Goal: Task Accomplishment & Management: Use online tool/utility

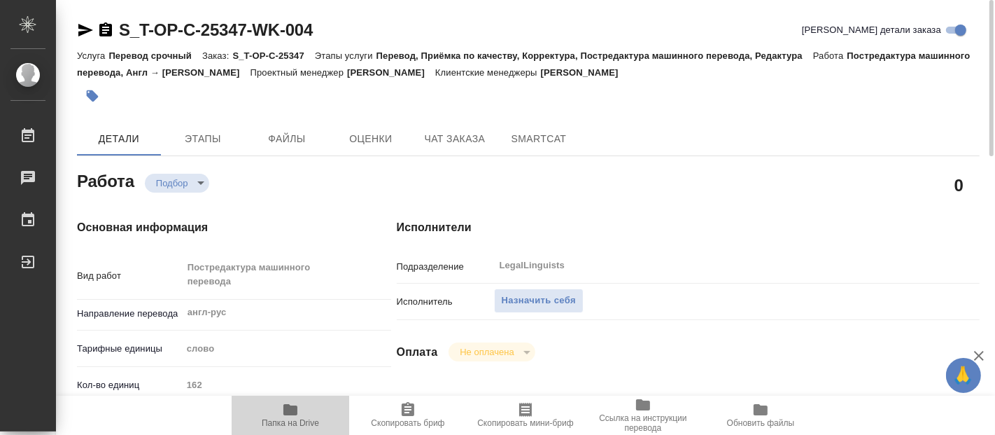
click at [288, 409] on icon "button" at bounding box center [290, 409] width 14 height 11
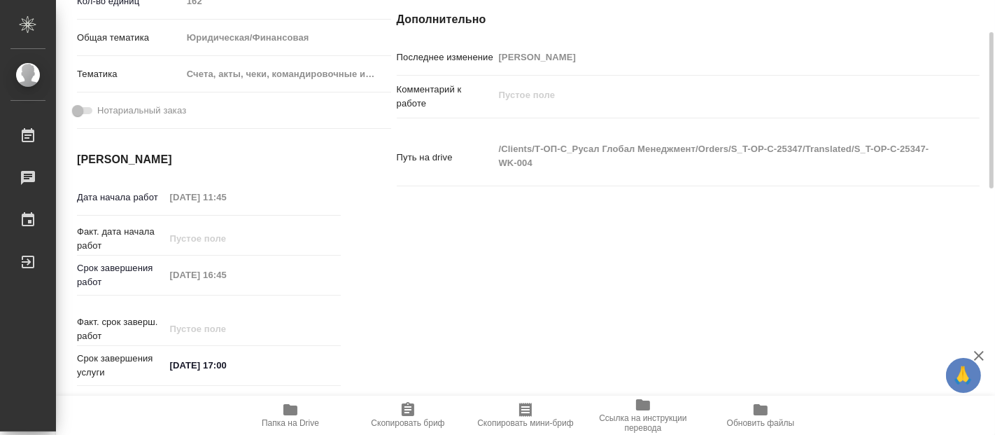
scroll to position [73, 0]
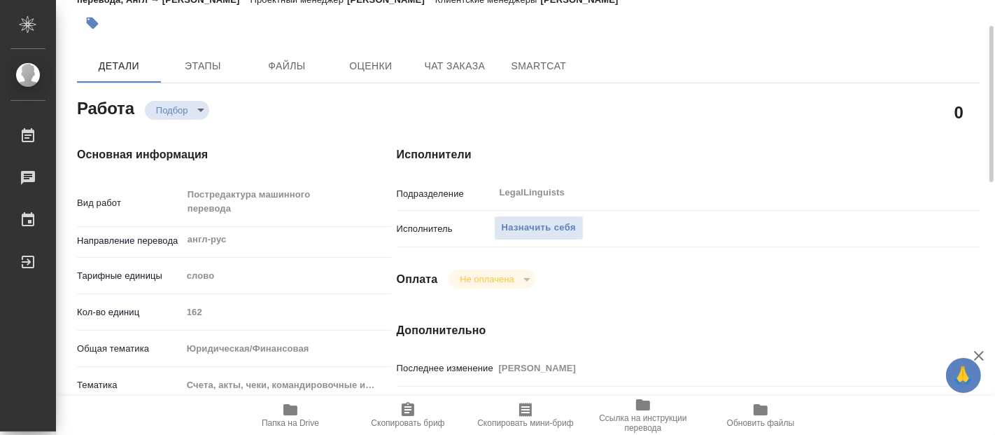
click at [202, 104] on body "🙏 .cls-1 fill:#fff; AWATERA Fadeeva Elena Работы 0 Чаты График Выйти S_T-OP-C-2…" at bounding box center [497, 217] width 995 height 435
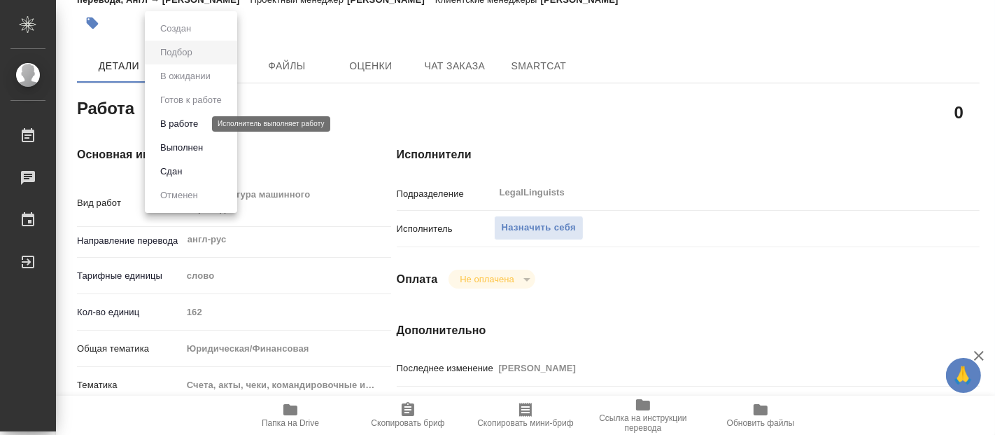
click at [171, 123] on button "В работе" at bounding box center [179, 123] width 46 height 15
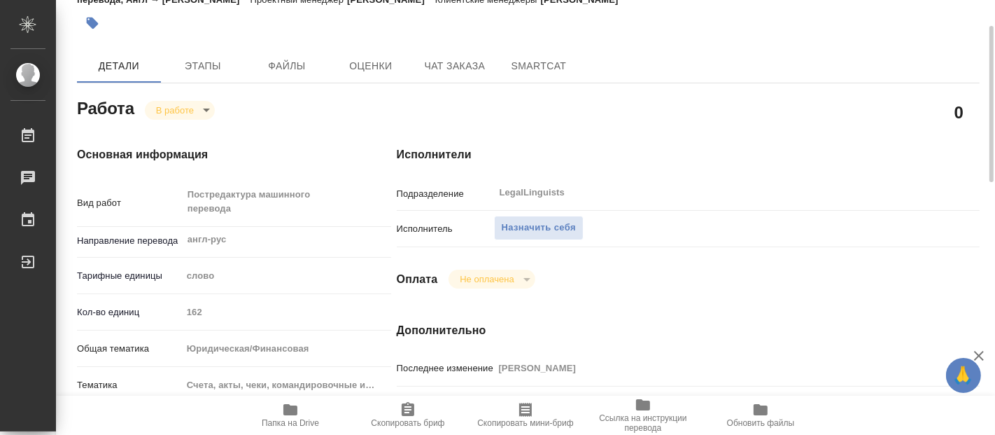
type textarea "x"
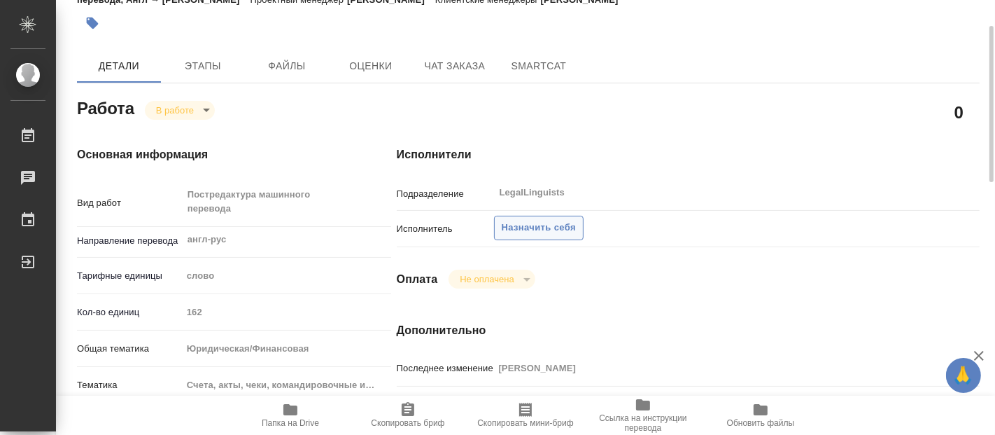
click at [528, 223] on span "Назначить себя" at bounding box center [539, 228] width 74 height 16
type textarea "x"
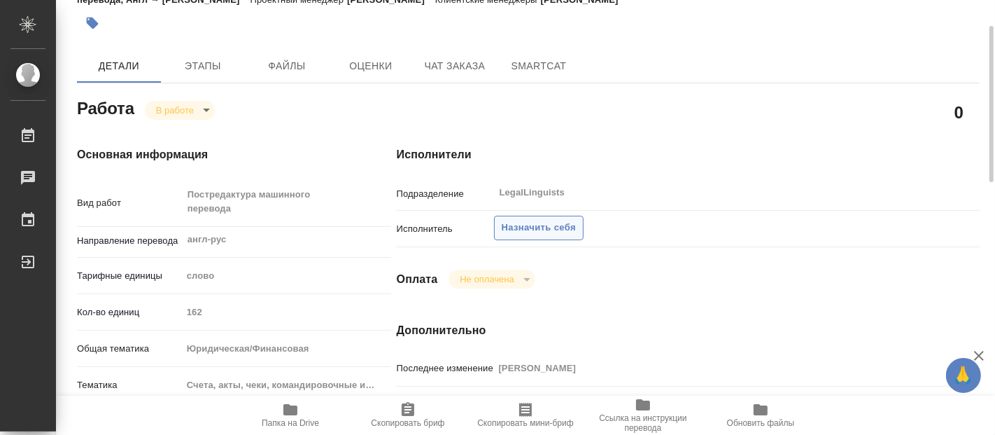
type textarea "x"
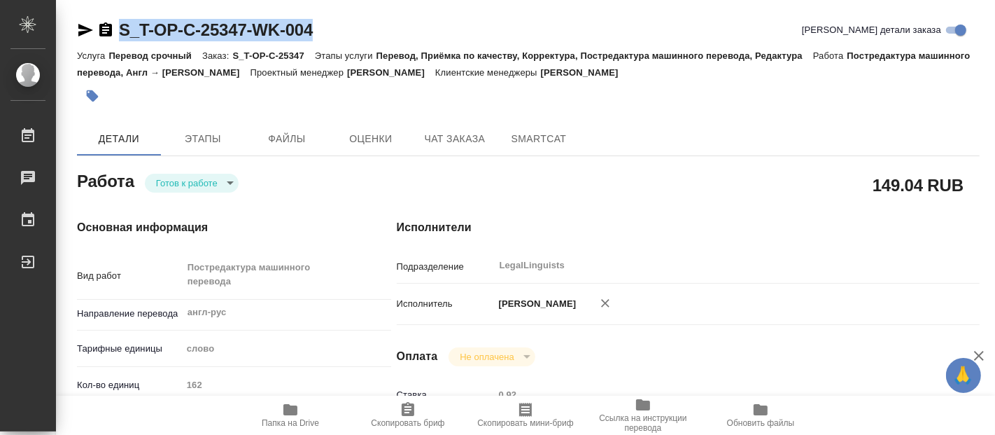
drag, startPoint x: 321, startPoint y: 22, endPoint x: 108, endPoint y: 29, distance: 213.6
click at [108, 29] on div "S_T-OP-C-25347-WK-004 Кратко детали заказа" at bounding box center [528, 30] width 903 height 22
copy link "S_T-OP-C-25347-WK-004"
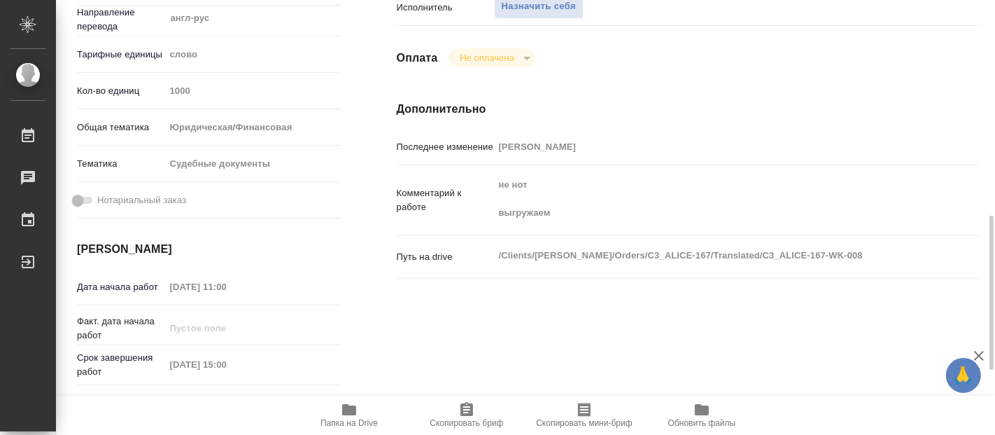
scroll to position [466, 0]
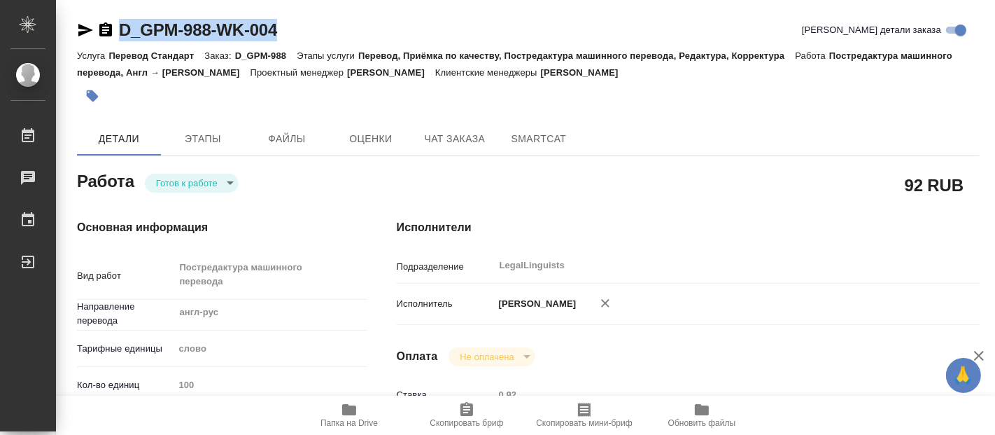
click at [115, 27] on div "D_GPM-988-WK-004 Кратко детали заказа" at bounding box center [528, 30] width 903 height 22
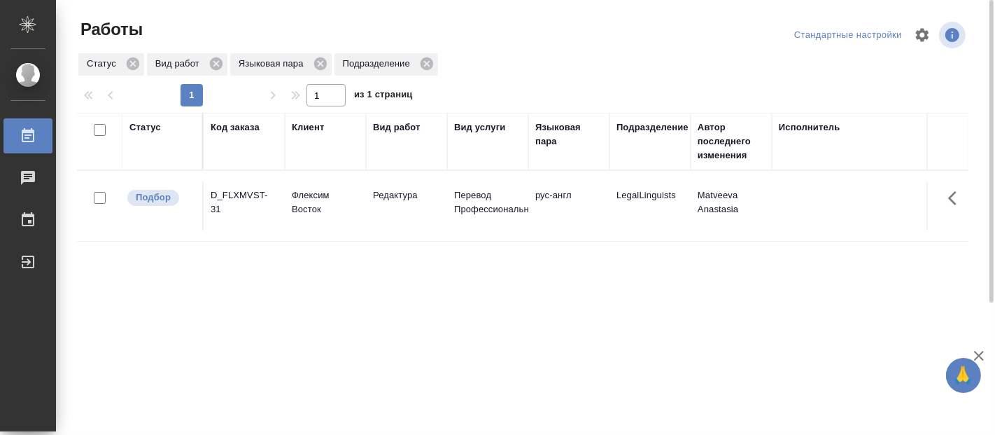
click at [925, 422] on div "Статус Код заказа Клиент Вид работ Вид услуги Языковая пара Подразделение Автор…" at bounding box center [523, 365] width 892 height 504
